Goal: Navigation & Orientation: Find specific page/section

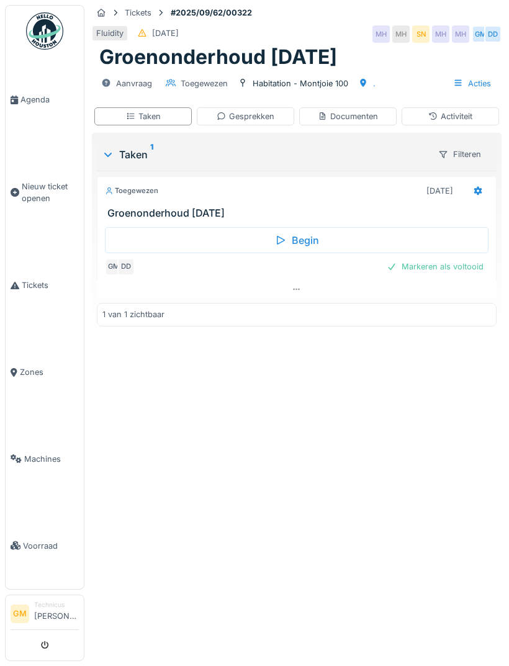
click at [42, 105] on span "Agenda" at bounding box center [49, 100] width 58 height 12
click at [37, 102] on span "Agenda" at bounding box center [49, 100] width 58 height 12
click at [42, 109] on link "Agenda" at bounding box center [45, 100] width 78 height 87
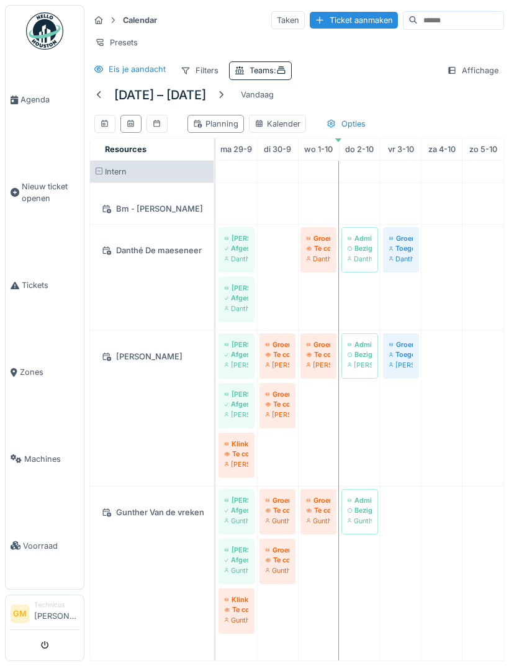
click at [231, 93] on div at bounding box center [221, 94] width 20 height 17
click at [231, 88] on div at bounding box center [221, 94] width 20 height 17
click at [226, 92] on div at bounding box center [221, 95] width 10 height 12
click at [231, 91] on div at bounding box center [221, 94] width 20 height 17
click at [251, 96] on div at bounding box center [246, 95] width 10 height 12
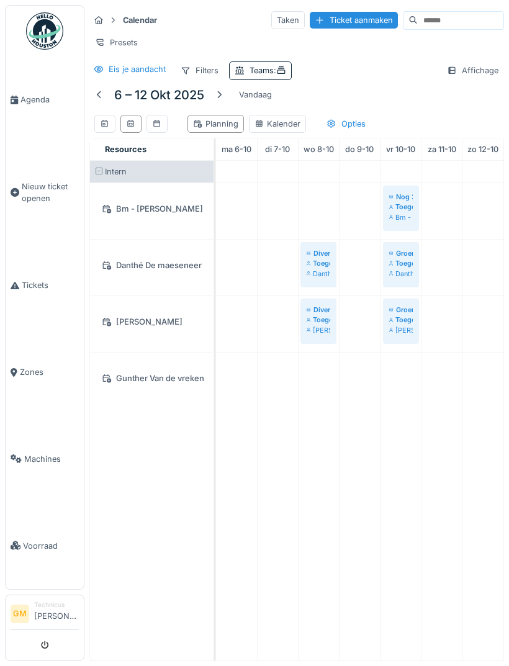
click at [243, 266] on td at bounding box center [236, 411] width 41 height 500
click at [226, 96] on div at bounding box center [219, 94] width 20 height 17
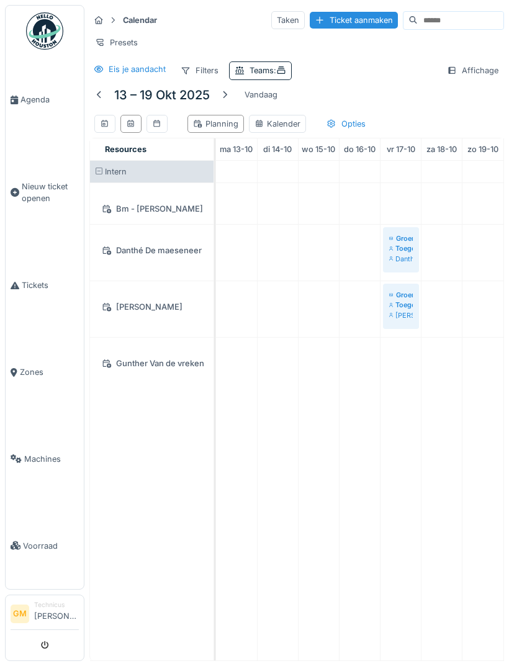
click at [234, 99] on div at bounding box center [225, 94] width 20 height 17
click at [235, 99] on div at bounding box center [230, 95] width 10 height 12
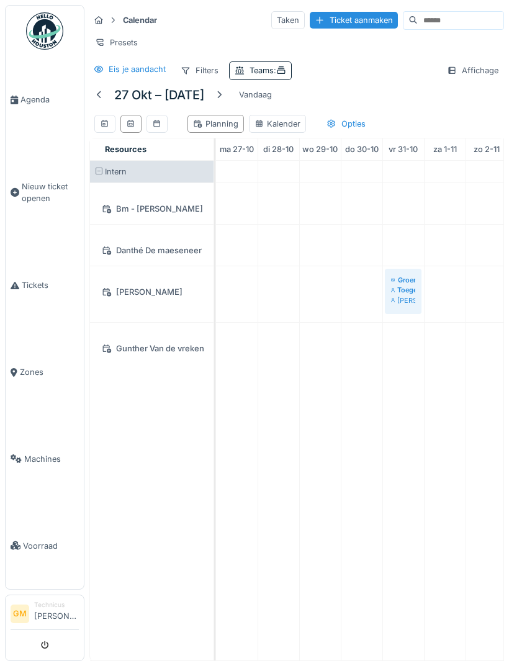
click at [204, 89] on h5 "27 okt – [DATE]" at bounding box center [159, 95] width 90 height 15
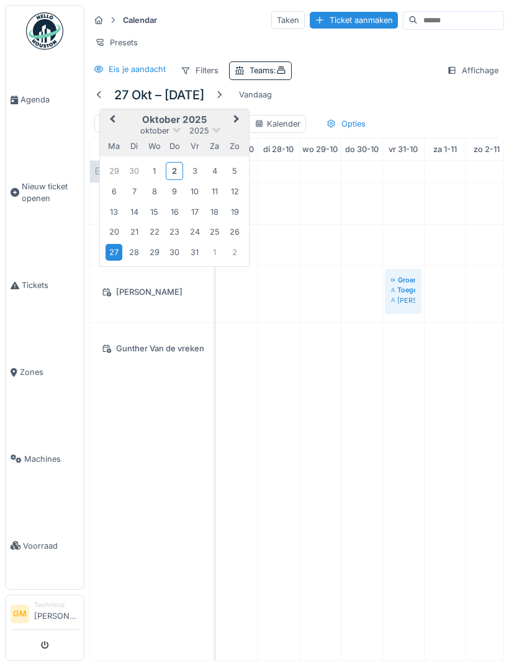
click at [229, 96] on div at bounding box center [219, 94] width 20 height 17
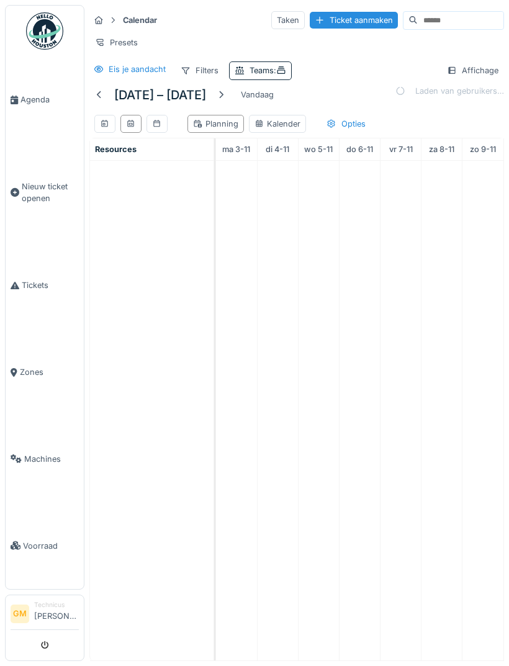
click at [225, 99] on div at bounding box center [221, 94] width 20 height 17
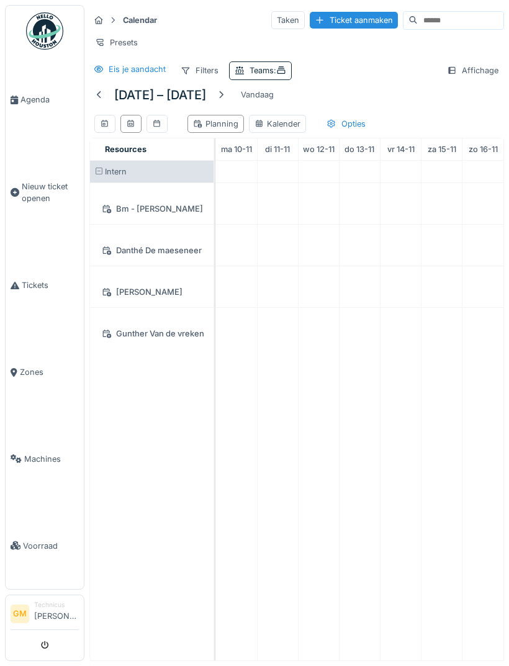
click at [231, 94] on div at bounding box center [221, 94] width 20 height 17
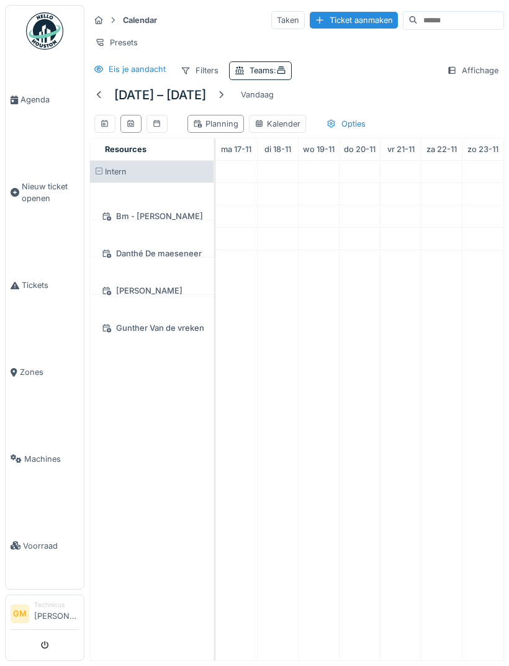
click at [107, 92] on div at bounding box center [99, 94] width 20 height 17
click at [40, 96] on span "Agenda" at bounding box center [49, 100] width 58 height 12
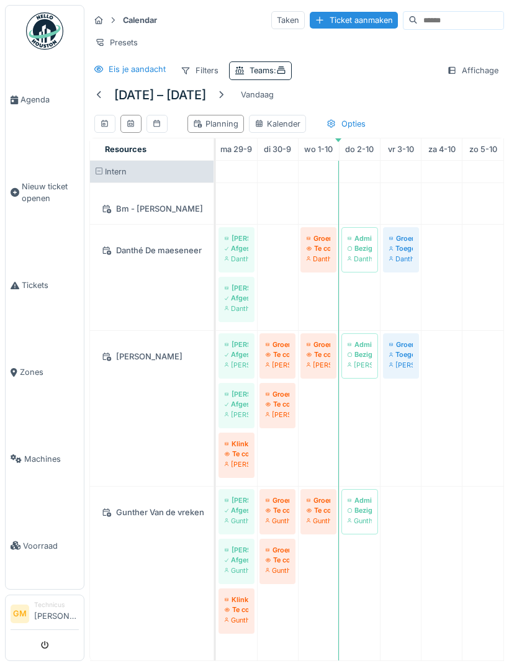
click at [226, 99] on div at bounding box center [221, 95] width 10 height 12
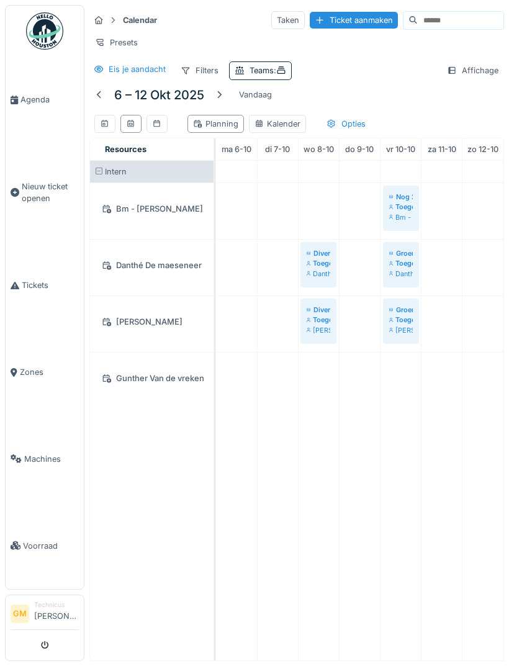
click at [178, 95] on h5 "6 – 12 okt 2025" at bounding box center [159, 95] width 90 height 15
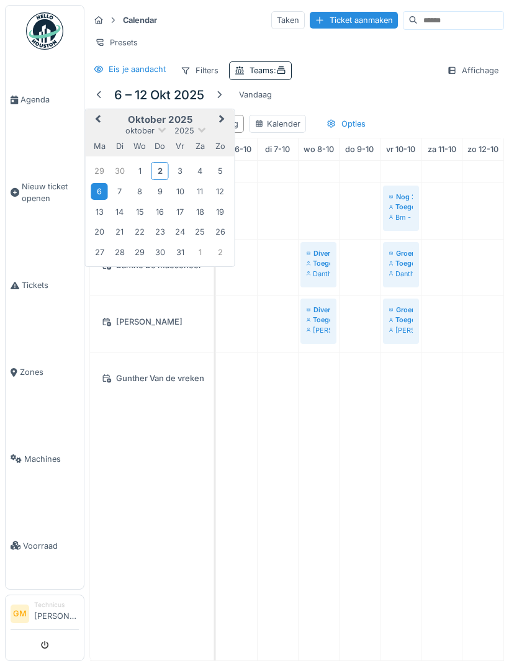
click at [227, 120] on button "Next Month" at bounding box center [224, 121] width 20 height 20
click at [101, 209] on div "10" at bounding box center [99, 210] width 17 height 17
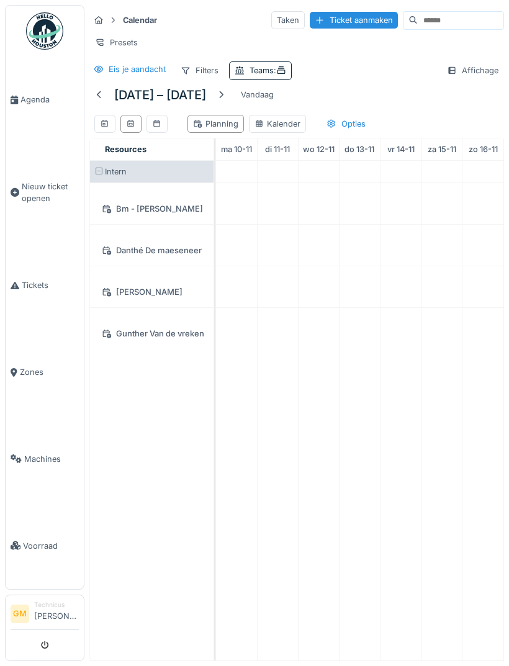
click at [46, 100] on span "Agenda" at bounding box center [49, 100] width 58 height 12
